Goal: Task Accomplishment & Management: Use online tool/utility

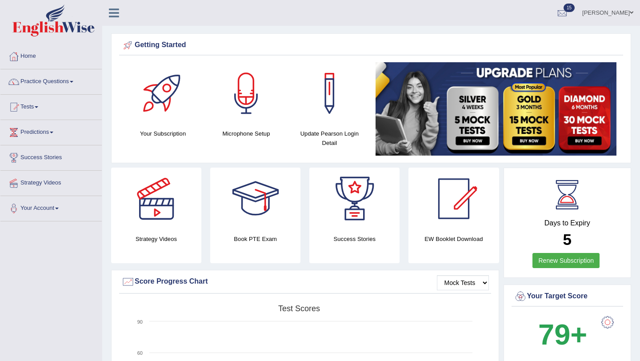
click at [40, 53] on link "Home" at bounding box center [50, 55] width 101 height 22
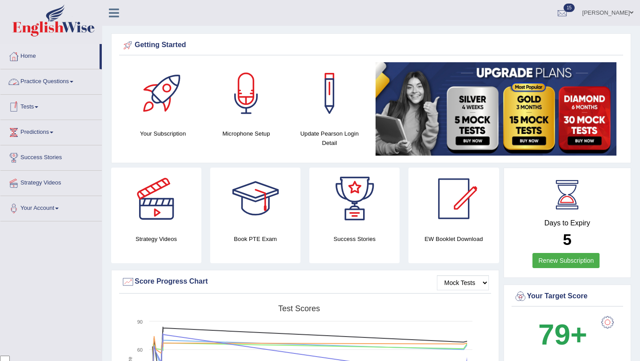
click at [38, 106] on span at bounding box center [37, 107] width 4 height 2
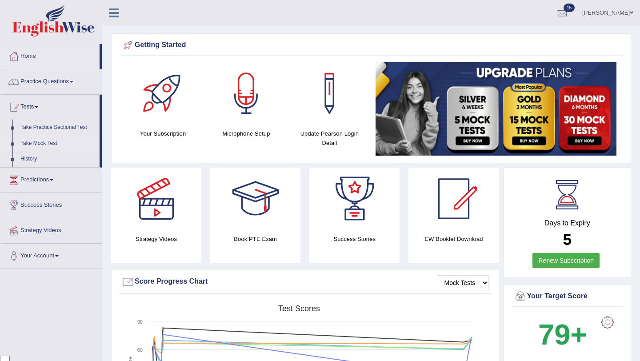
click at [47, 140] on link "Take Mock Test" at bounding box center [57, 144] width 83 height 16
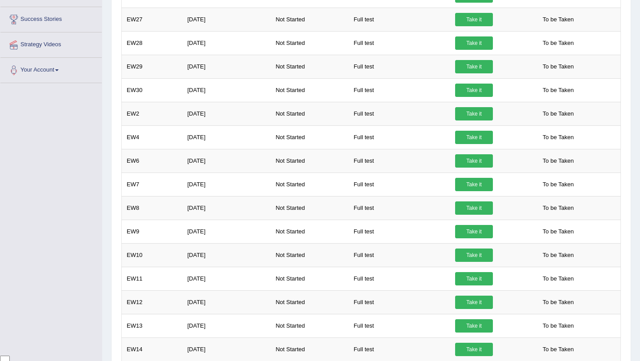
scroll to position [191, 0]
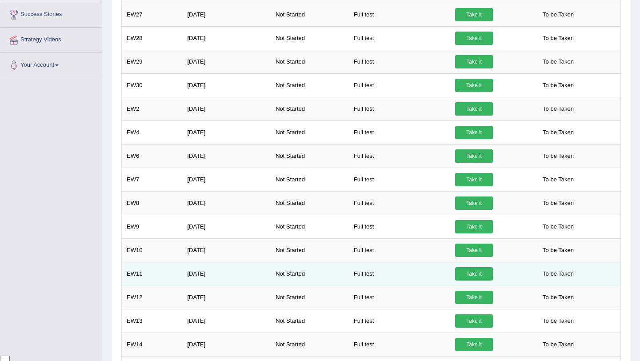
click at [473, 268] on link "Take it" at bounding box center [474, 273] width 38 height 13
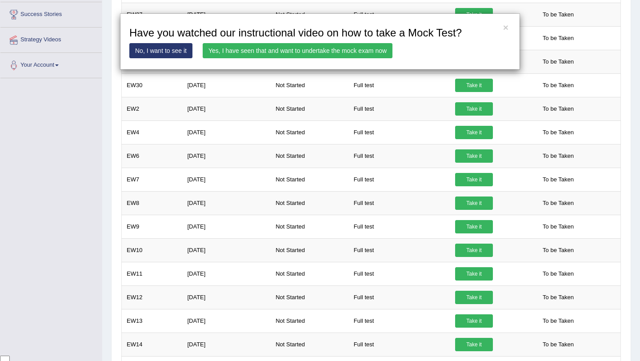
click at [313, 53] on link "Yes, I have seen that and want to undertake the mock exam now" at bounding box center [298, 50] width 190 height 15
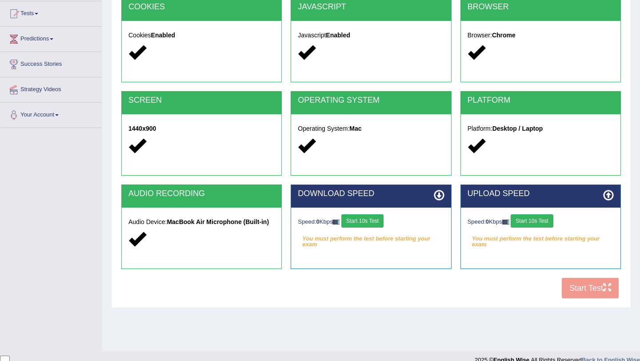
scroll to position [106, 0]
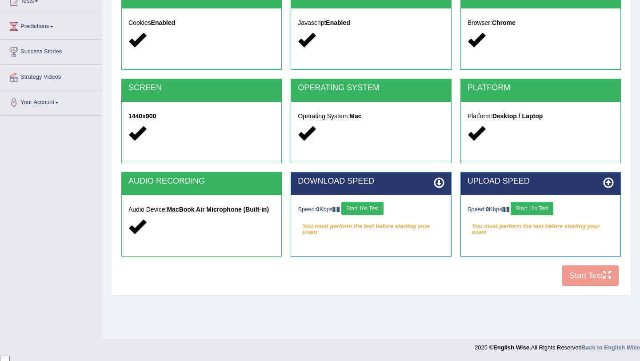
click at [380, 203] on button "Start 10s Test" at bounding box center [362, 208] width 42 height 13
click at [543, 210] on button "Start 10s Test" at bounding box center [532, 208] width 42 height 13
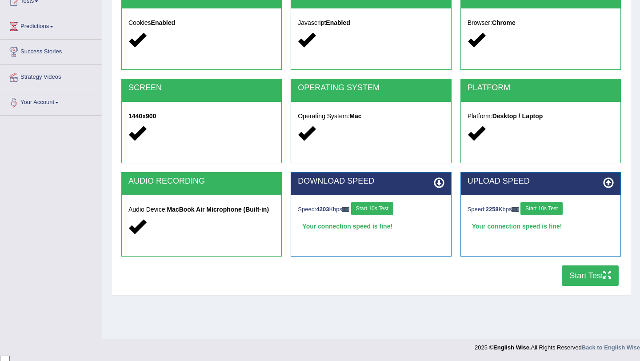
click at [595, 276] on button "Start Test" at bounding box center [590, 275] width 57 height 20
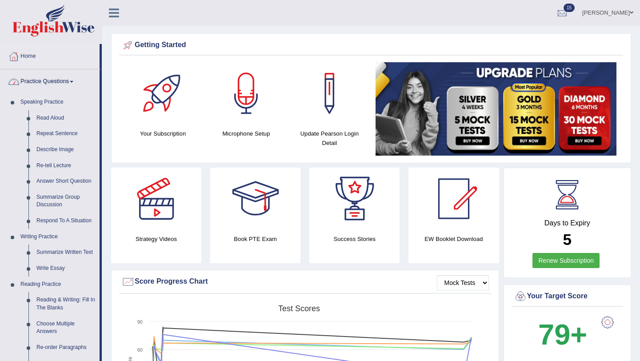
click at [48, 79] on link "Practice Questions" at bounding box center [49, 80] width 99 height 22
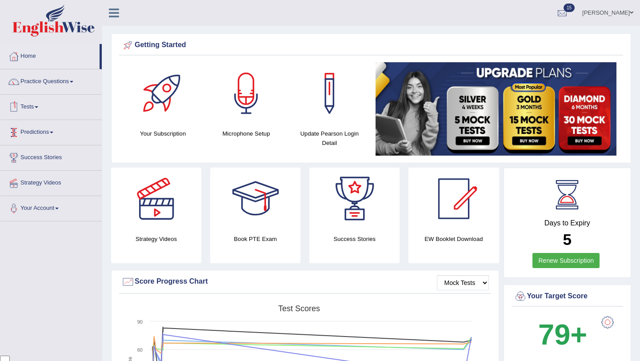
click at [42, 114] on link "Tests" at bounding box center [50, 106] width 101 height 22
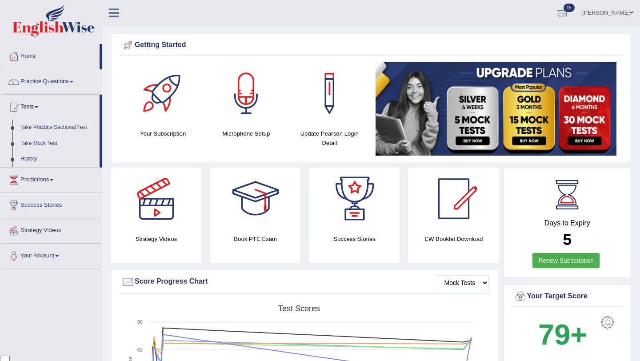
click at [51, 144] on link "Take Mock Test" at bounding box center [57, 144] width 83 height 16
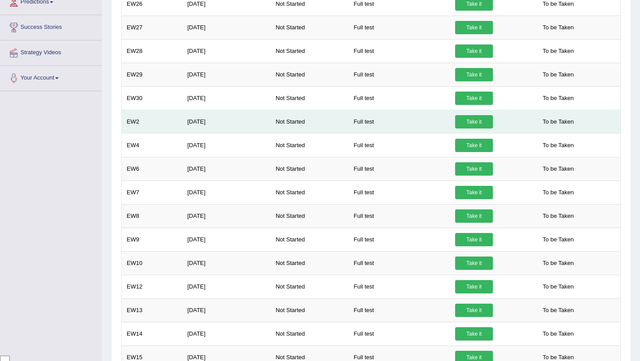
scroll to position [180, 0]
